Goal: Transaction & Acquisition: Purchase product/service

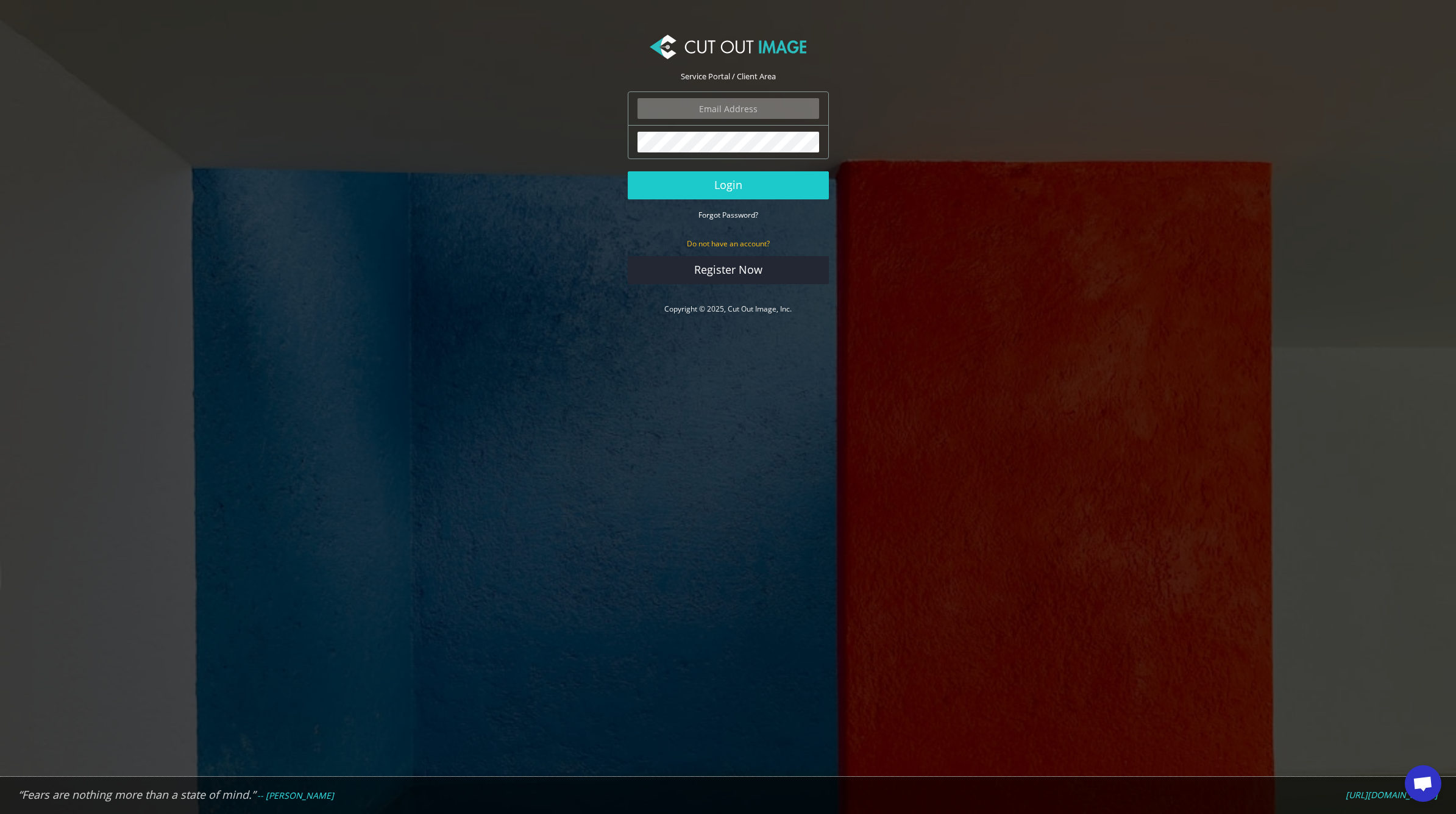
type input "office@draytonstudios.com"
click at [728, 185] on button "Login" at bounding box center [728, 185] width 201 height 28
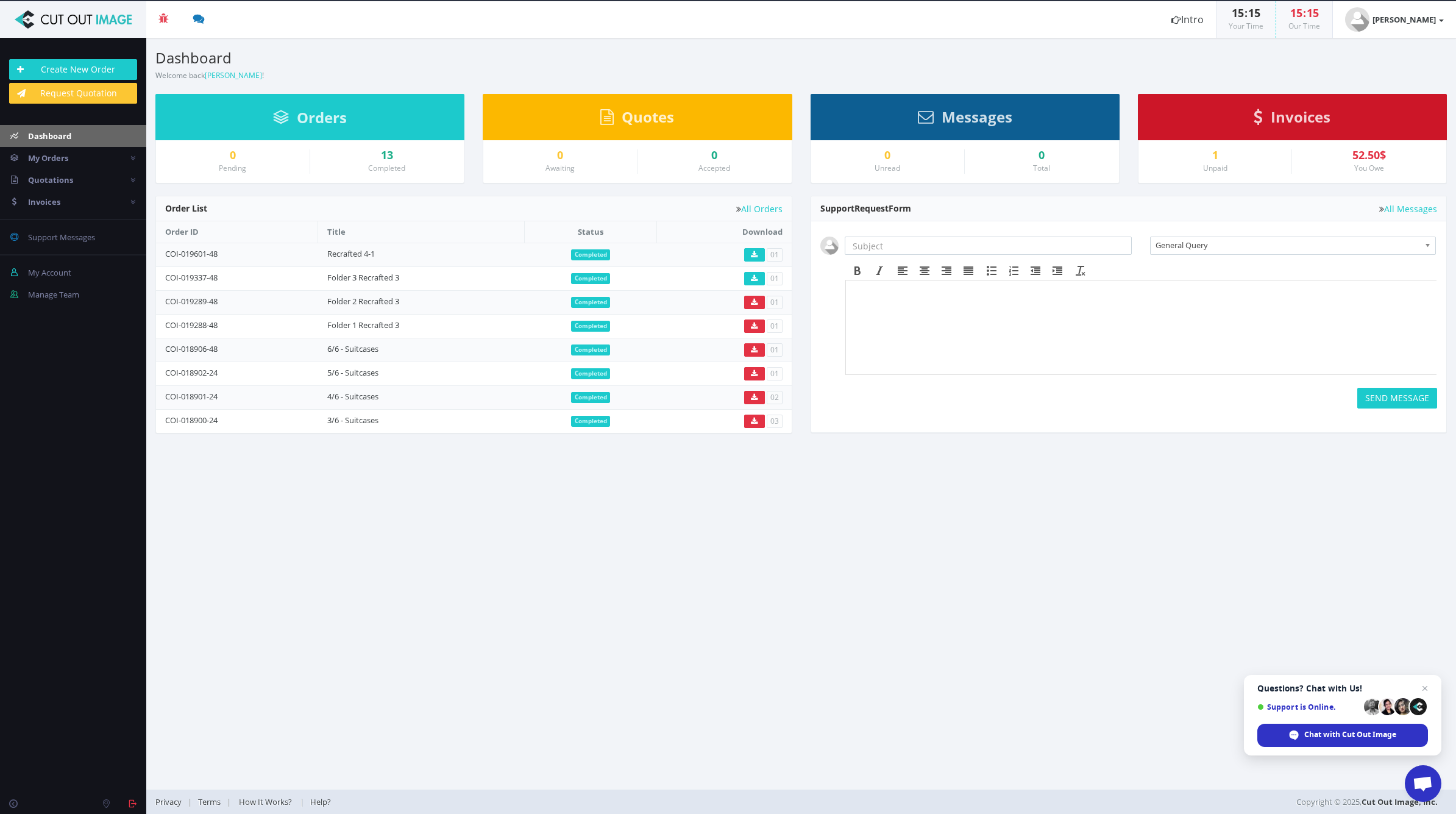
click at [1266, 114] on link "Invoices" at bounding box center [1292, 120] width 77 height 11
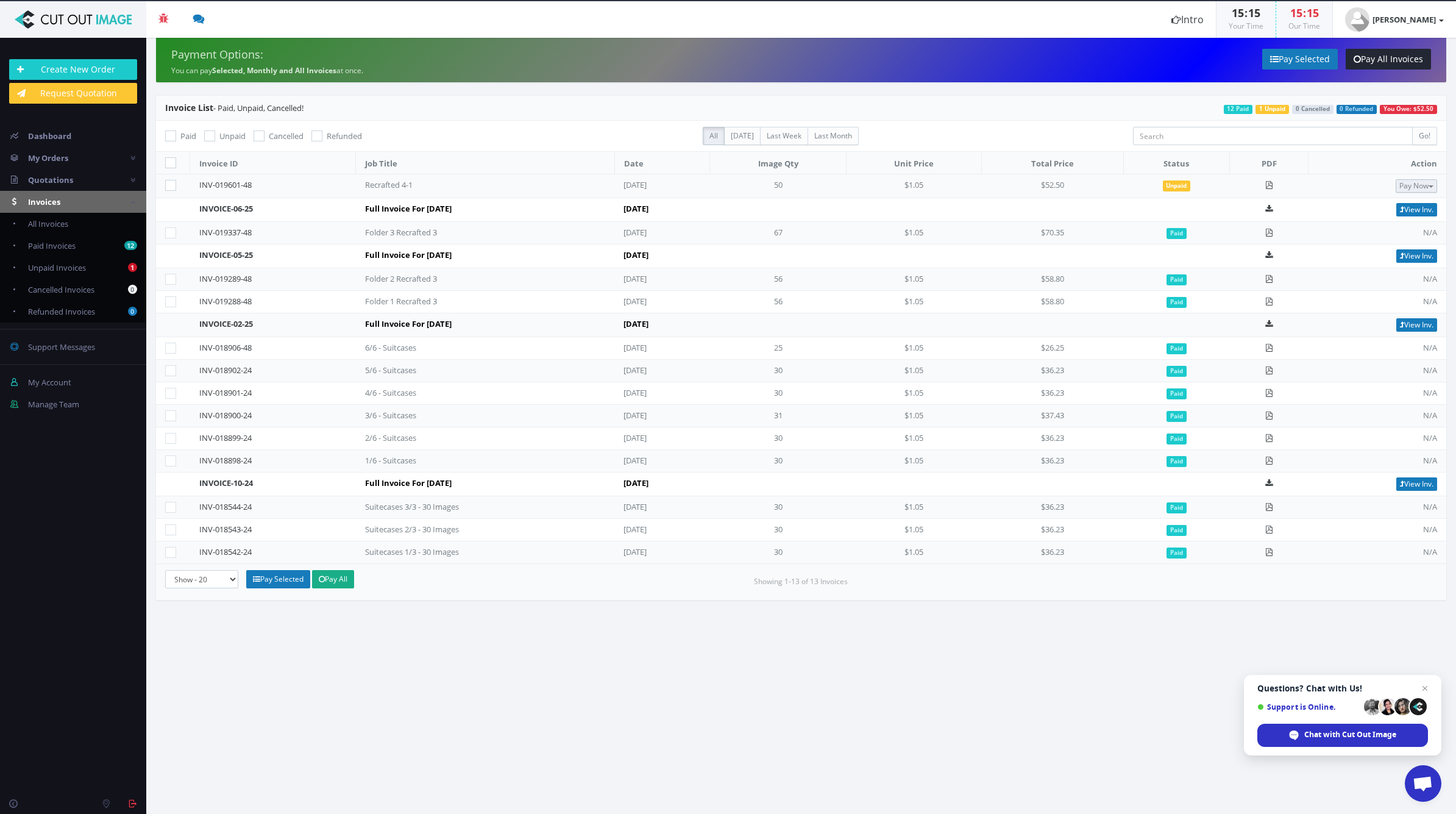
click at [1416, 185] on button "Pay Now" at bounding box center [1416, 186] width 42 height 14
click at [1391, 220] on span "Credit Card" at bounding box center [1385, 225] width 47 height 12
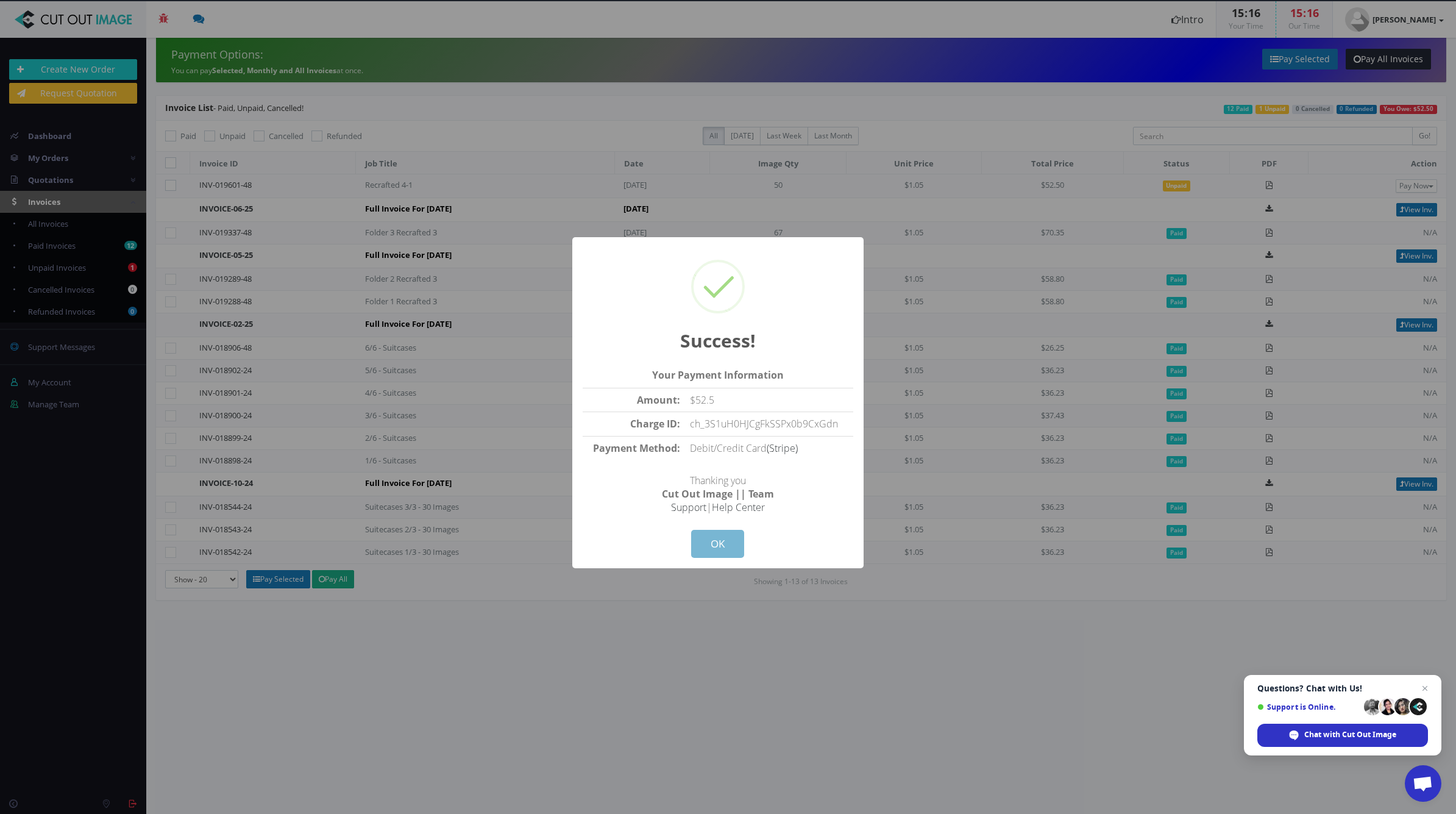
click at [705, 538] on button "OK" at bounding box center [717, 544] width 53 height 28
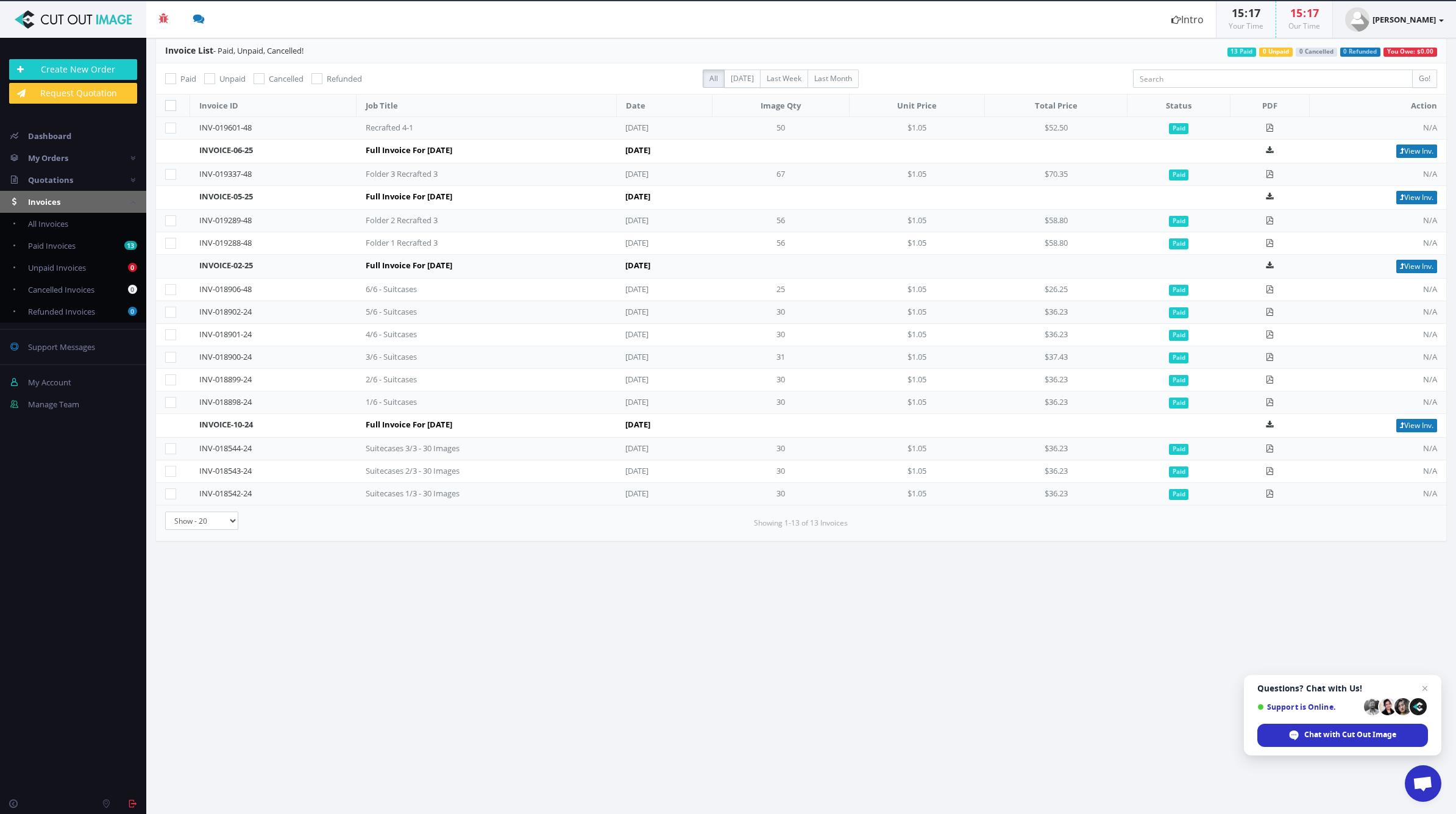
click at [1389, 27] on link "[PERSON_NAME]" at bounding box center [1394, 19] width 123 height 36
click at [1392, 55] on link "My Account" at bounding box center [1395, 51] width 97 height 18
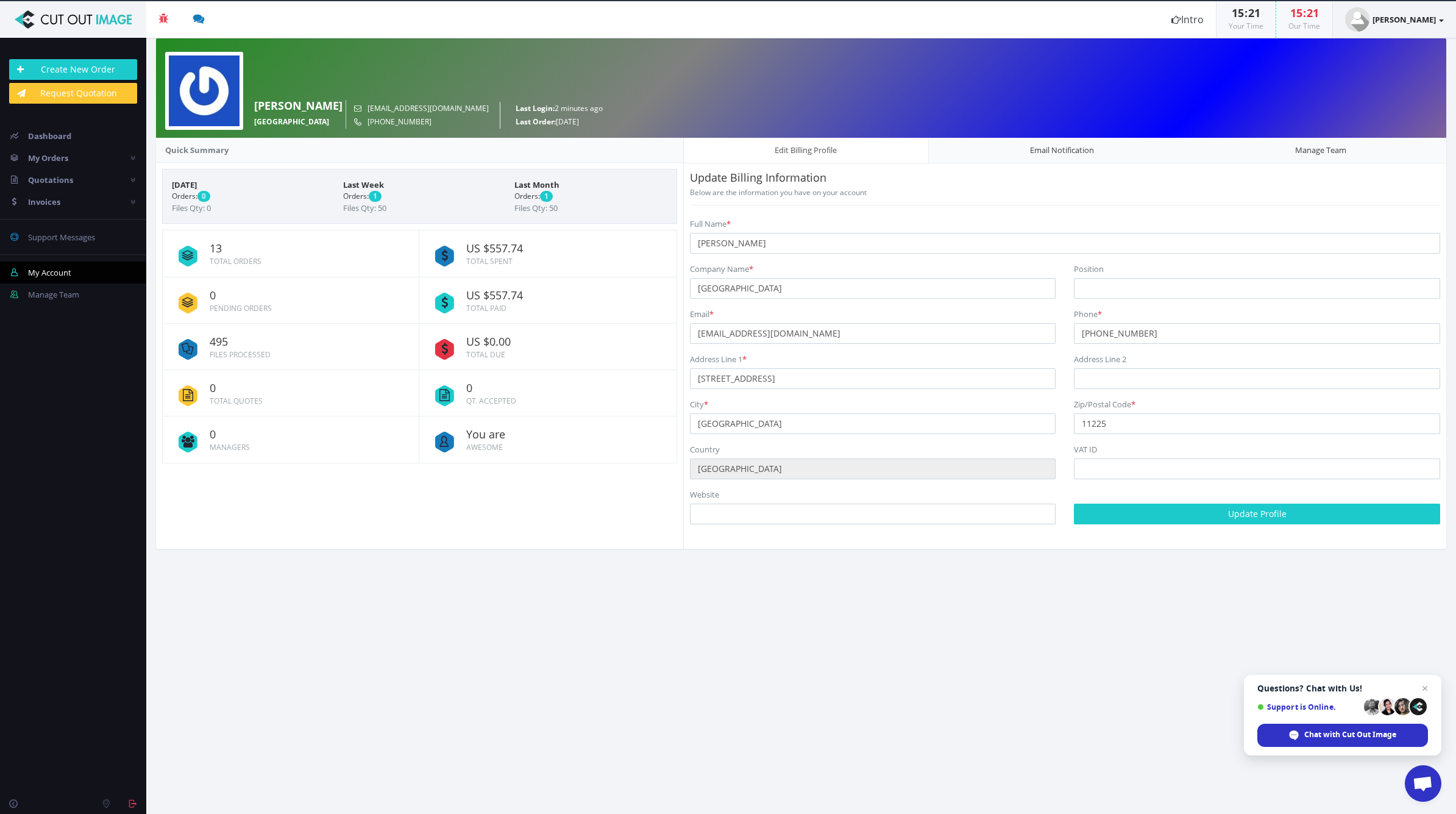
click at [1437, 18] on link "[PERSON_NAME]" at bounding box center [1394, 19] width 123 height 36
click at [1405, 49] on link "My Account" at bounding box center [1395, 51] width 97 height 18
